Goal: Use online tool/utility: Utilize a website feature to perform a specific function

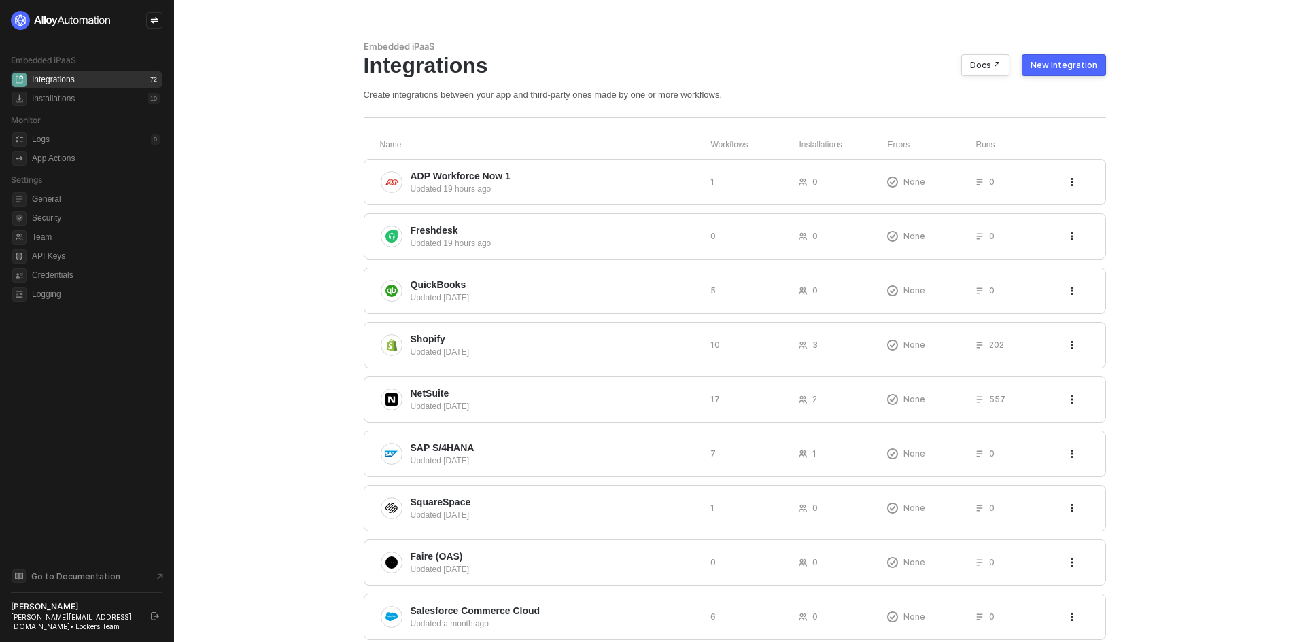
click at [162, 26] on aside "Embedded iPaaS Integrations 72 Installations 10 Monitor Logs 0 App Actions Sett…" at bounding box center [87, 321] width 174 height 642
click at [139, 8] on aside "Embedded iPaaS Integrations 72 Installations 10 Monitor Logs 0 App Actions Sett…" at bounding box center [87, 321] width 174 height 642
click at [161, 14] on div at bounding box center [154, 20] width 16 height 16
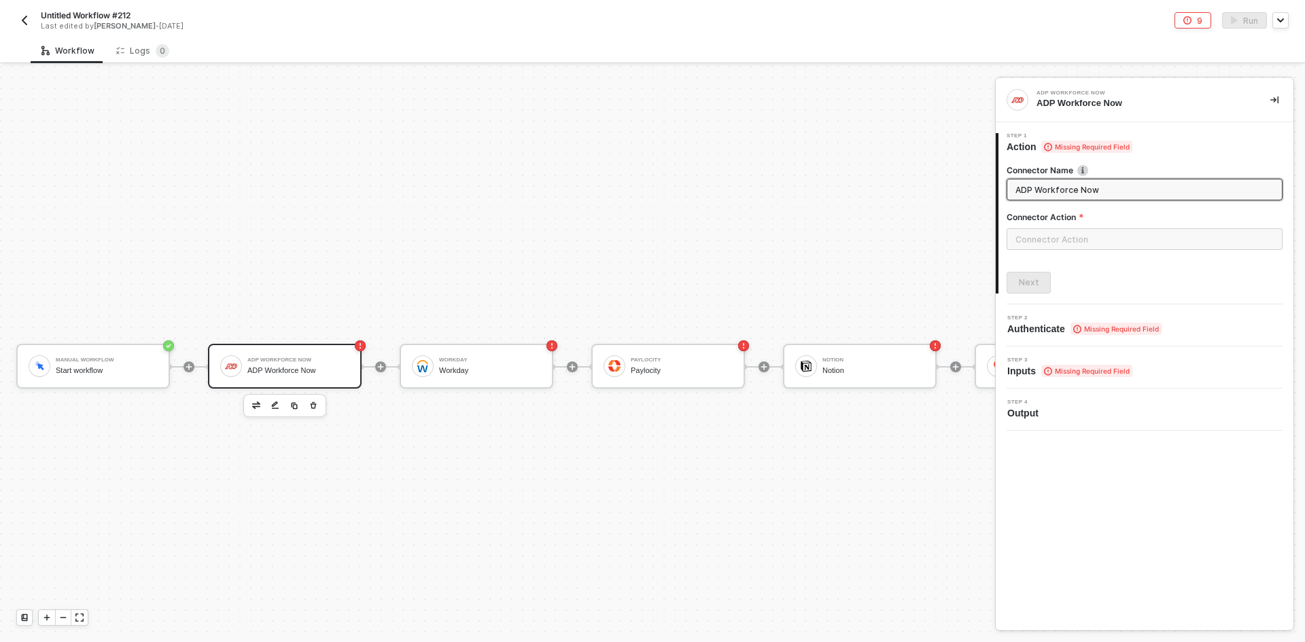
scroll to position [35, 0]
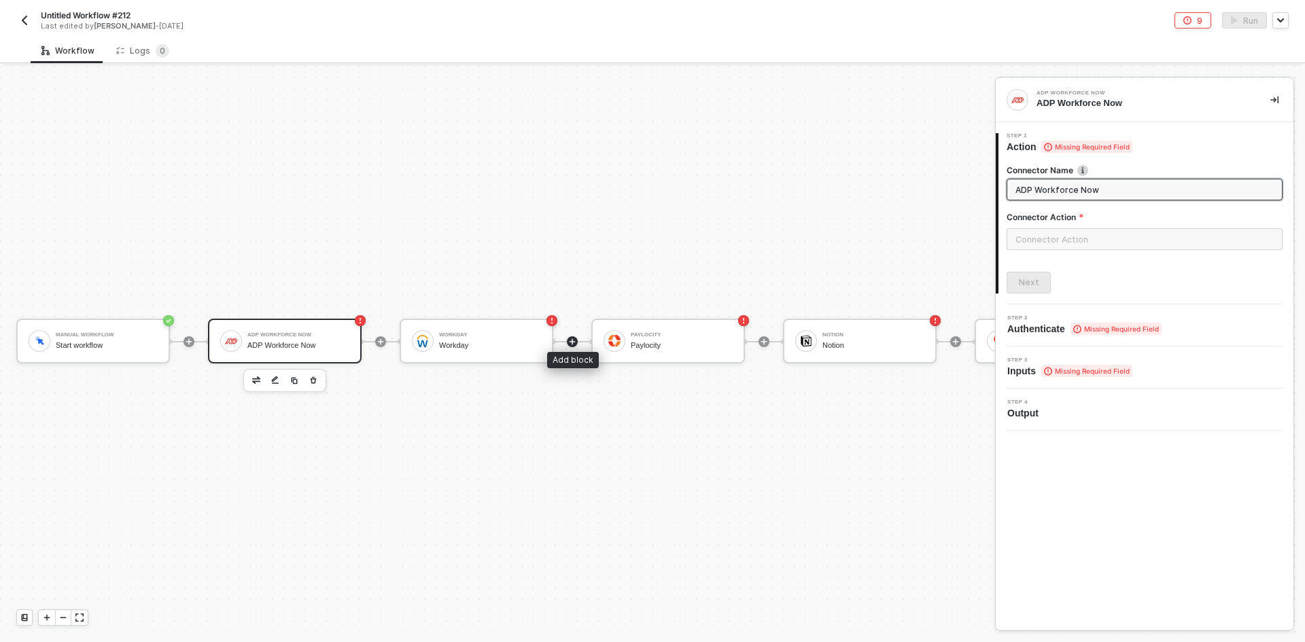
click at [576, 338] on icon "icon-play" at bounding box center [572, 342] width 8 height 8
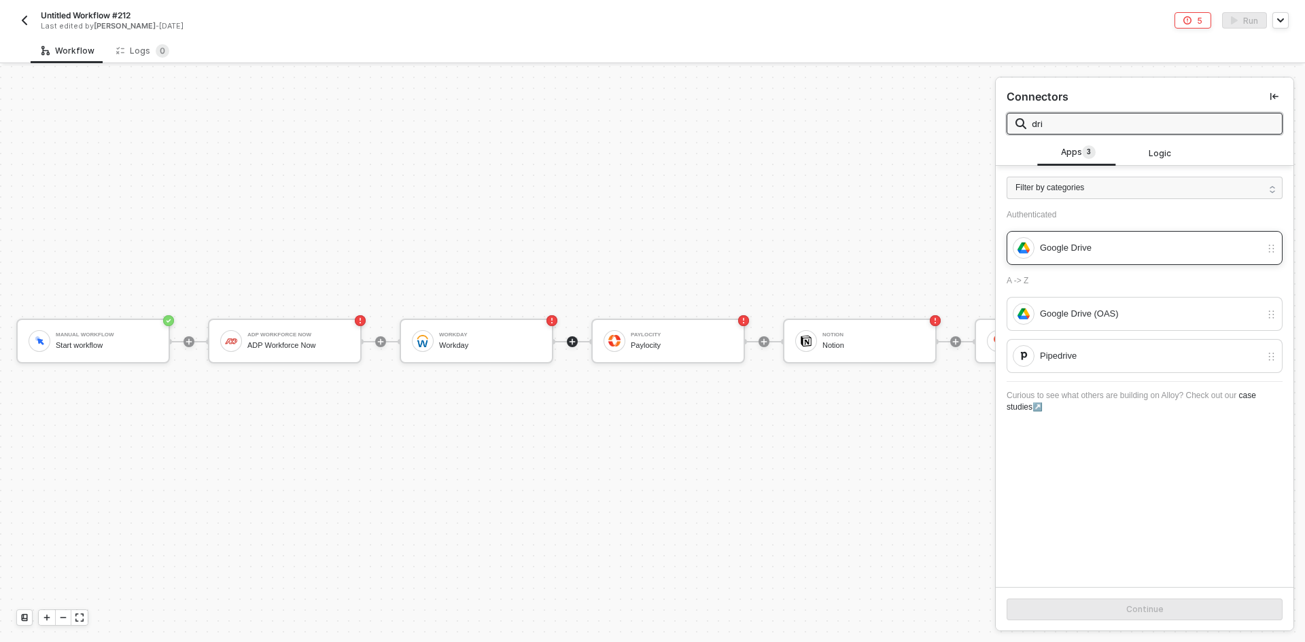
type input "dri"
click at [1110, 259] on div "Google Drive" at bounding box center [1145, 248] width 276 height 34
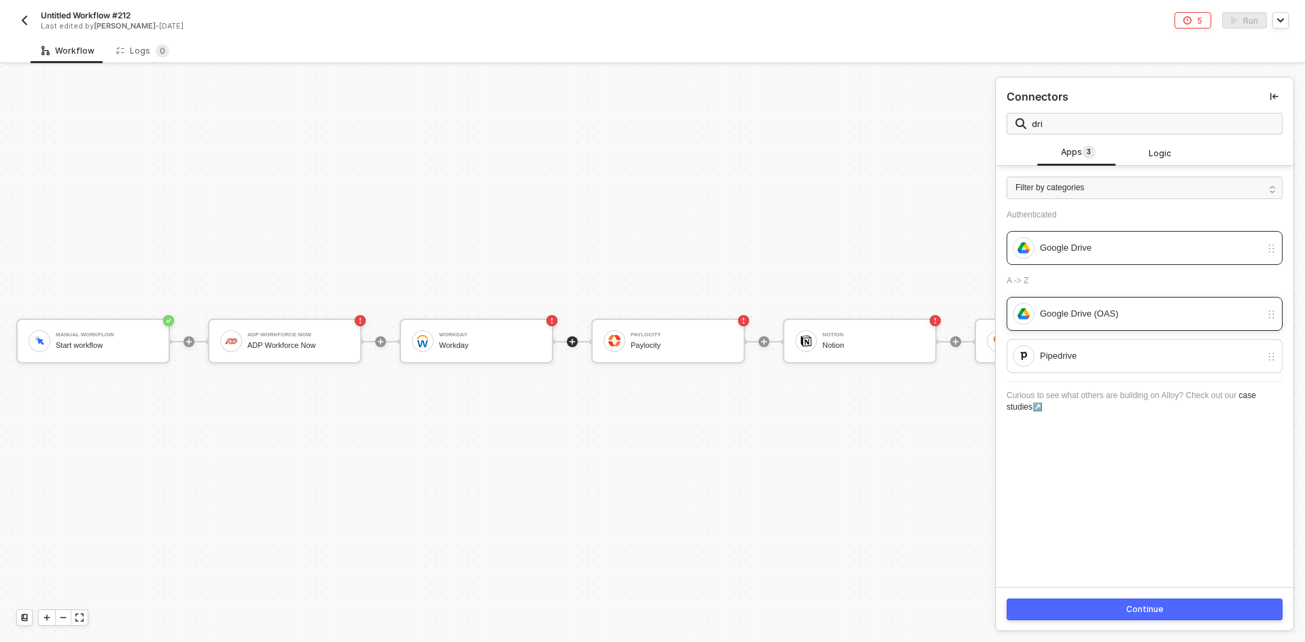
click at [1170, 311] on div "Google Drive (OAS)" at bounding box center [1150, 314] width 221 height 15
click at [1194, 615] on button "Continue" at bounding box center [1145, 610] width 276 height 22
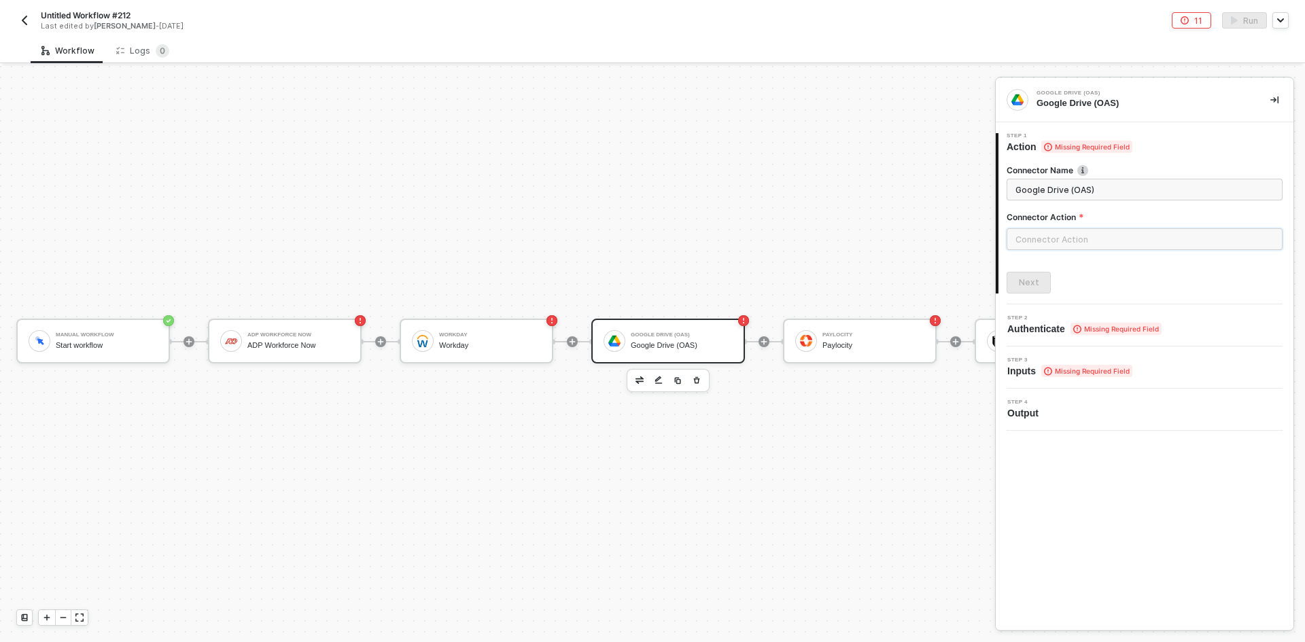
click at [1071, 249] on input "text" at bounding box center [1145, 239] width 276 height 22
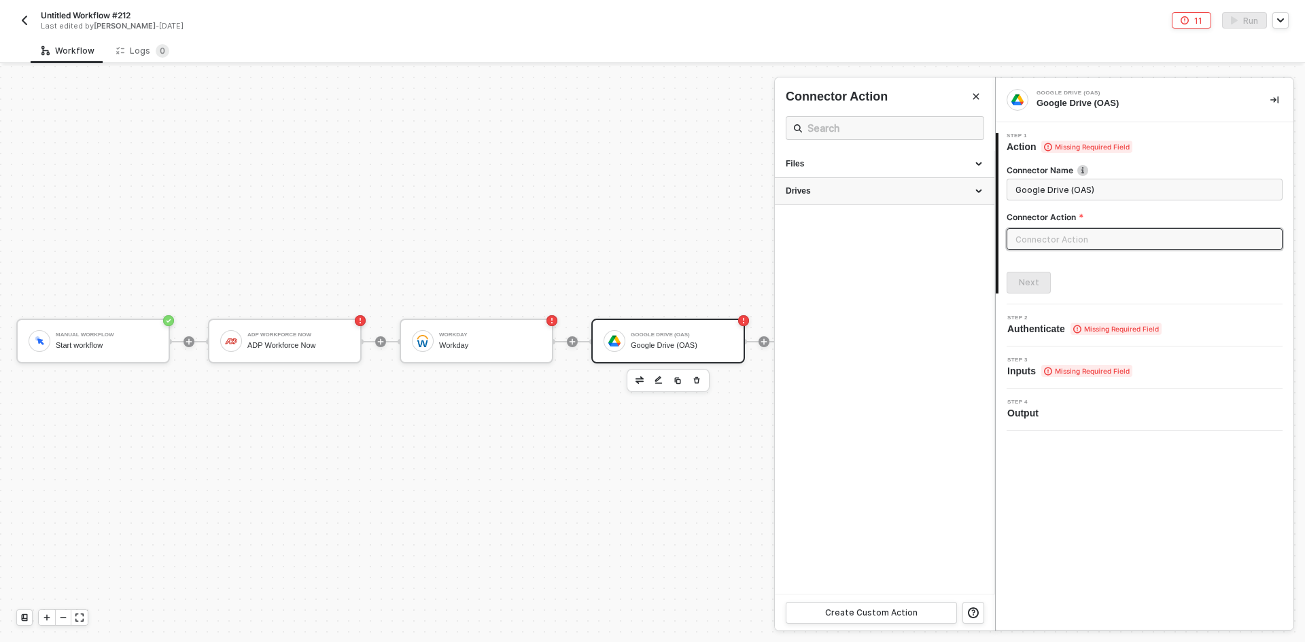
click at [878, 203] on div "Drives" at bounding box center [885, 191] width 220 height 27
click at [865, 170] on div "Files" at bounding box center [885, 164] width 198 height 12
click at [716, 142] on div at bounding box center [652, 354] width 1305 height 577
